Goal: Navigation & Orientation: Find specific page/section

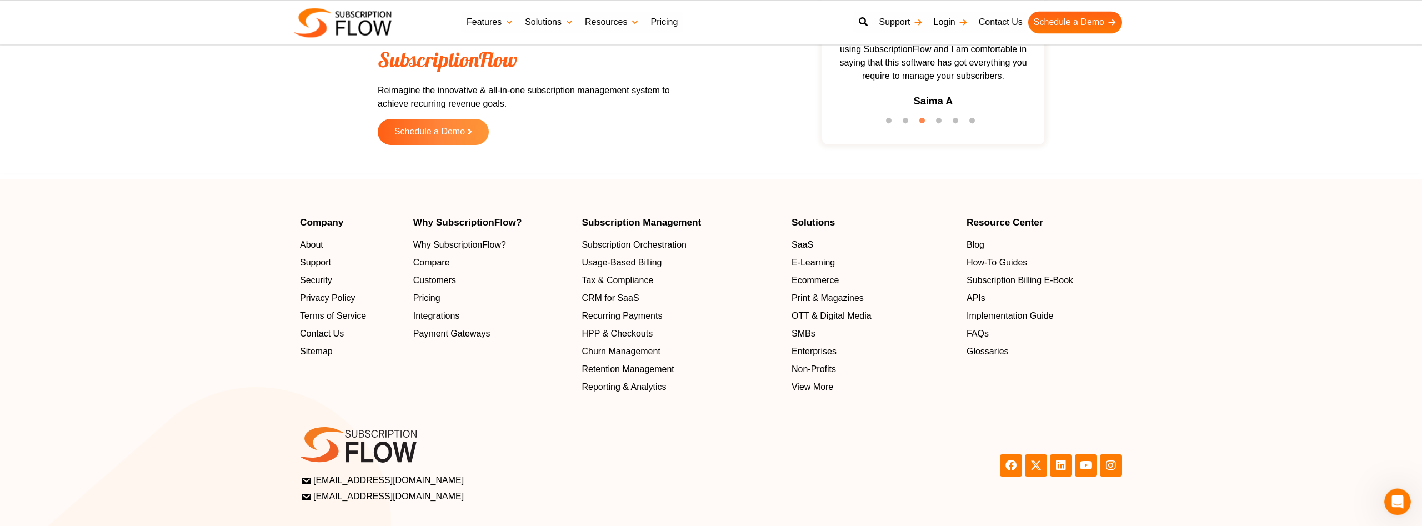
scroll to position [3513, 0]
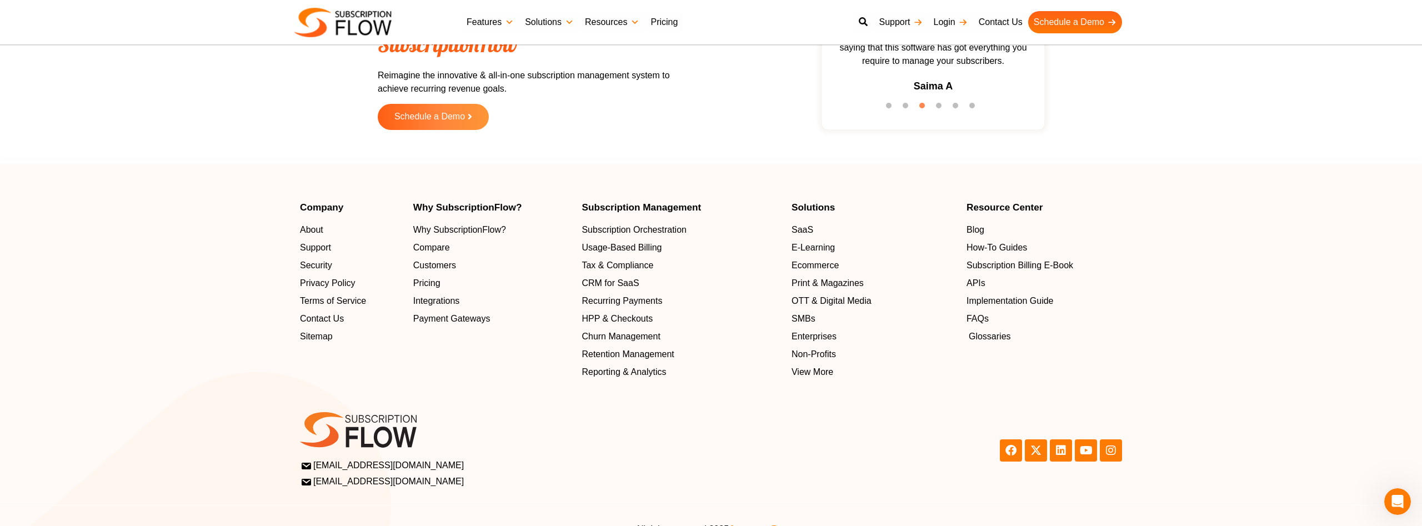
click at [983, 331] on span "Glossaries" at bounding box center [990, 336] width 42 height 13
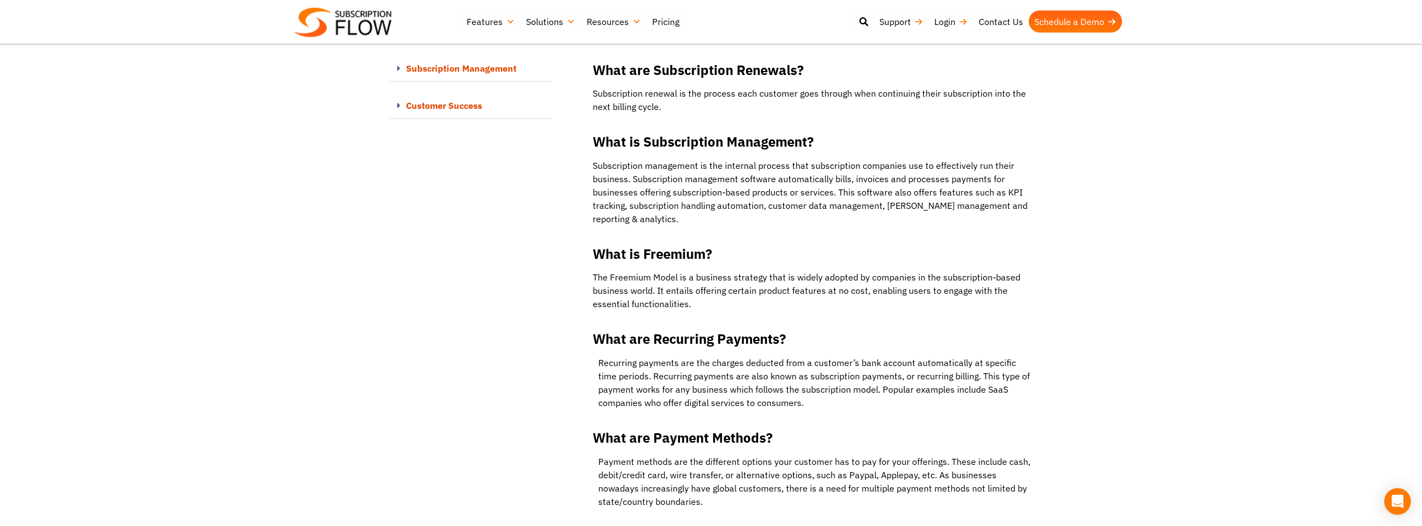
scroll to position [510, 0]
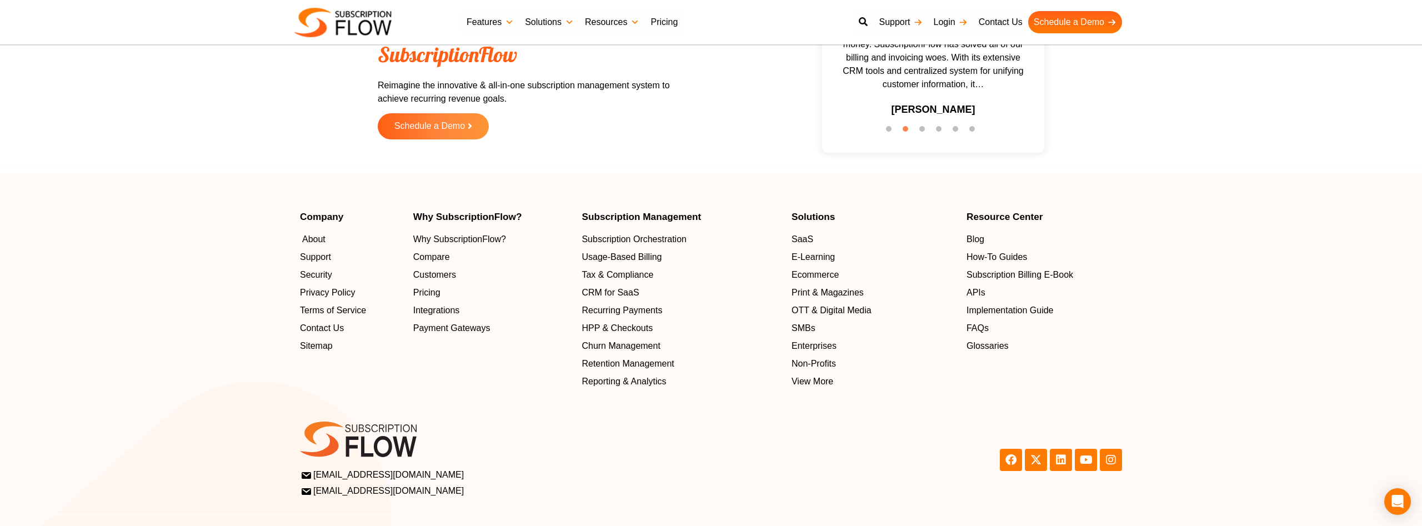
scroll to position [3513, 0]
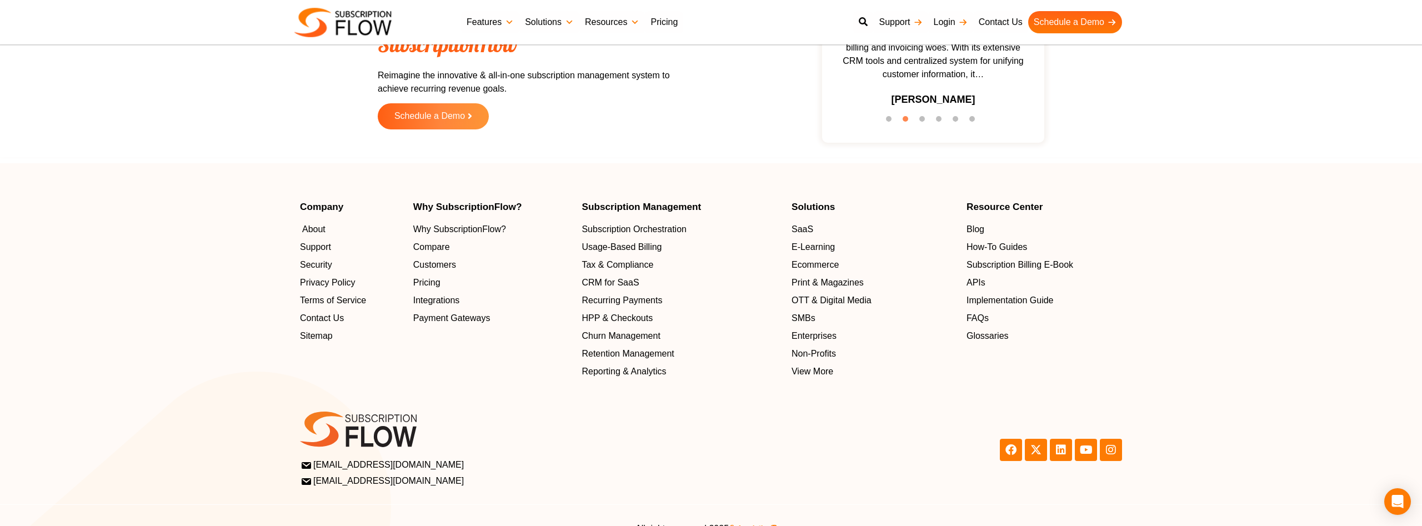
click at [312, 237] on ul "About Support Security Privacy Policy Terms of Service Contact Us Sitemap" at bounding box center [351, 283] width 102 height 120
click at [314, 227] on span "About" at bounding box center [313, 229] width 23 height 13
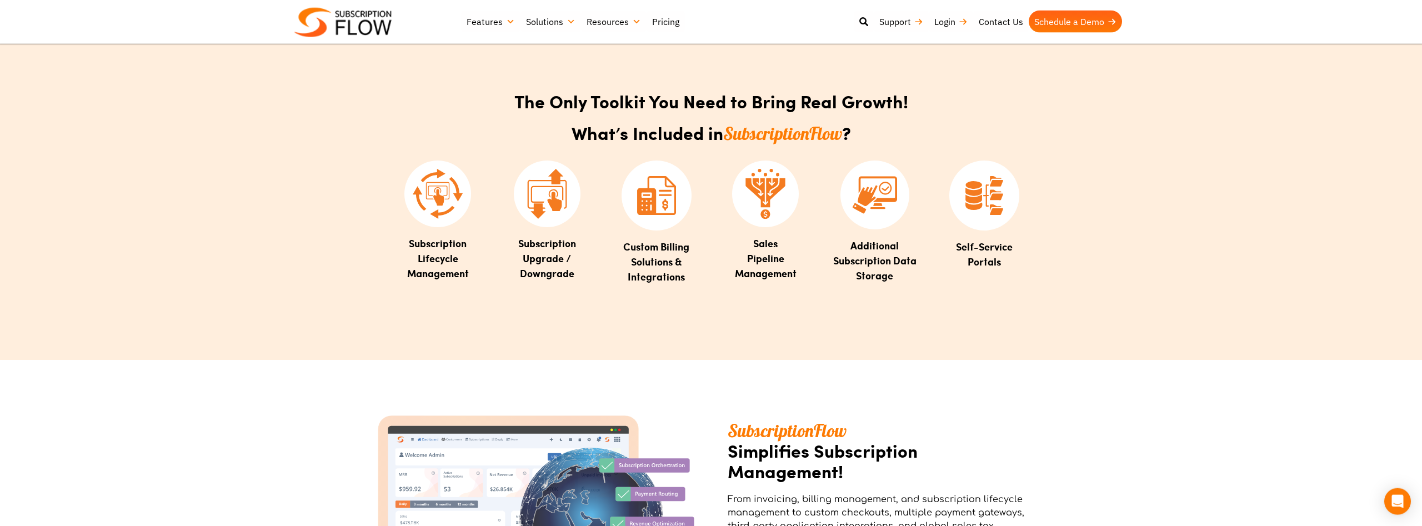
scroll to position [793, 0]
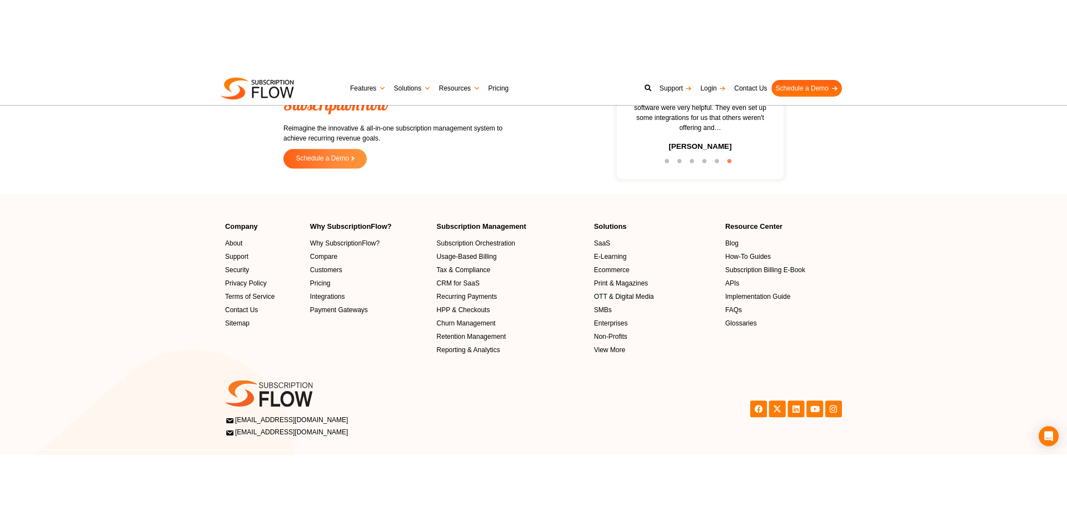
scroll to position [3503, 0]
